Goal: Navigation & Orientation: Find specific page/section

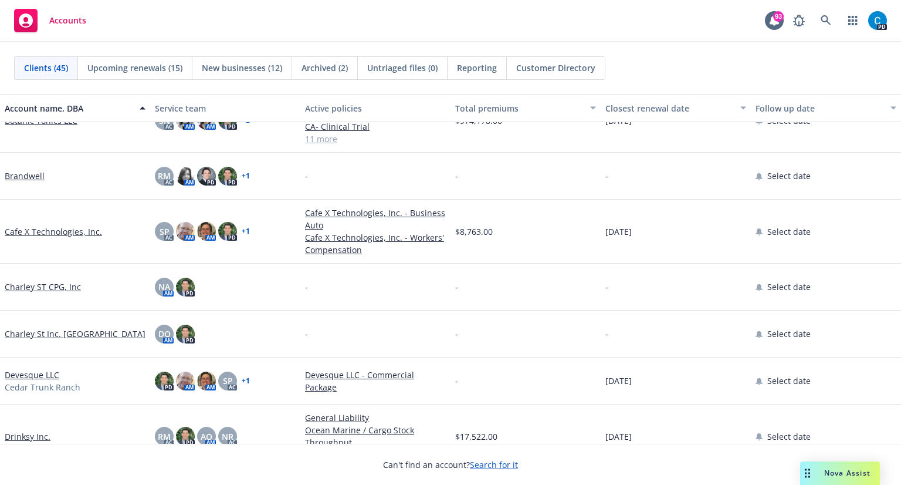
scroll to position [411, 0]
